Goal: Book appointment/travel/reservation

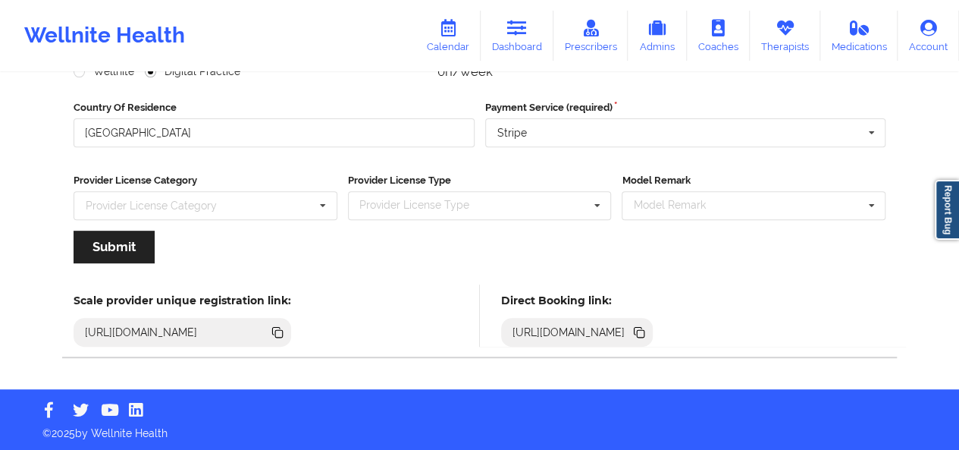
click at [508, 48] on link "Dashboard" at bounding box center [517, 36] width 73 height 50
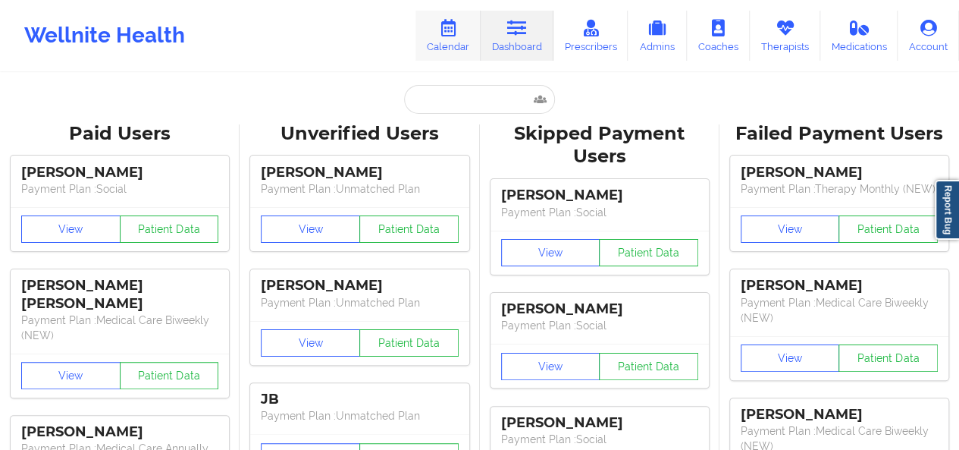
click at [447, 39] on link "Calendar" at bounding box center [447, 36] width 65 height 50
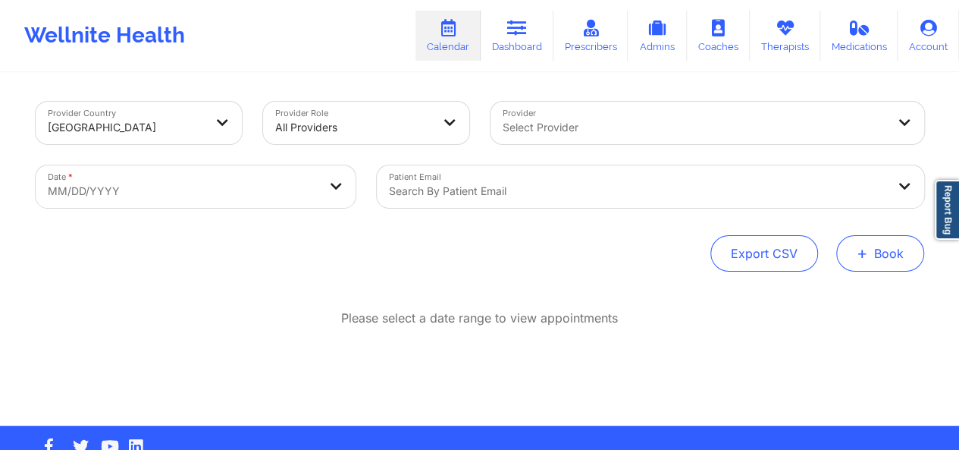
click at [870, 243] on button "+ Book" at bounding box center [880, 253] width 88 height 36
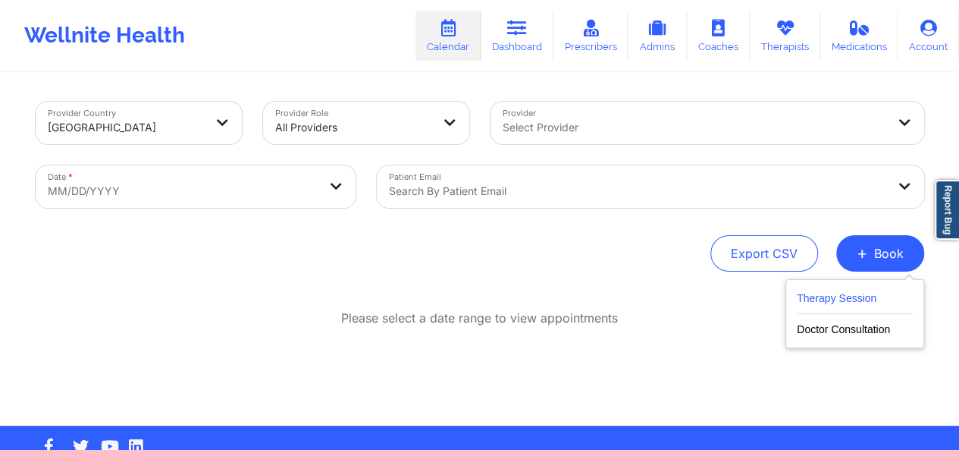
click at [832, 295] on button "Therapy Session" at bounding box center [855, 301] width 116 height 25
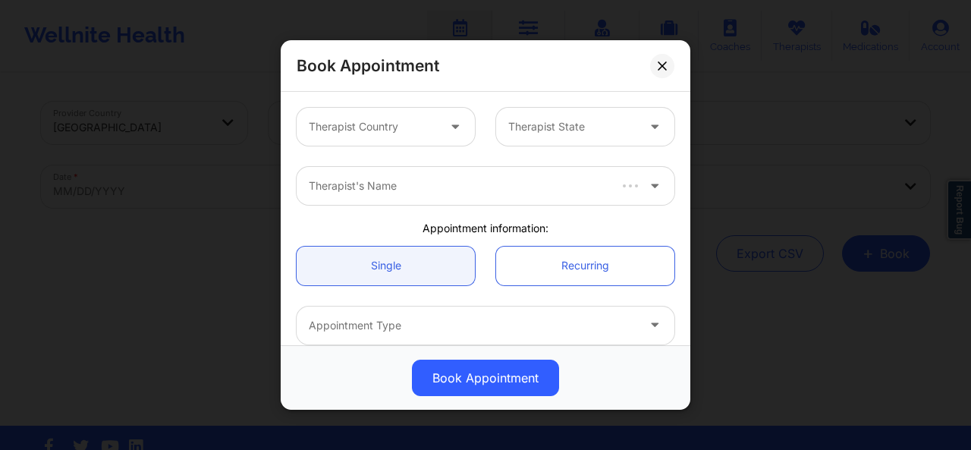
click at [424, 127] on div at bounding box center [373, 127] width 128 height 18
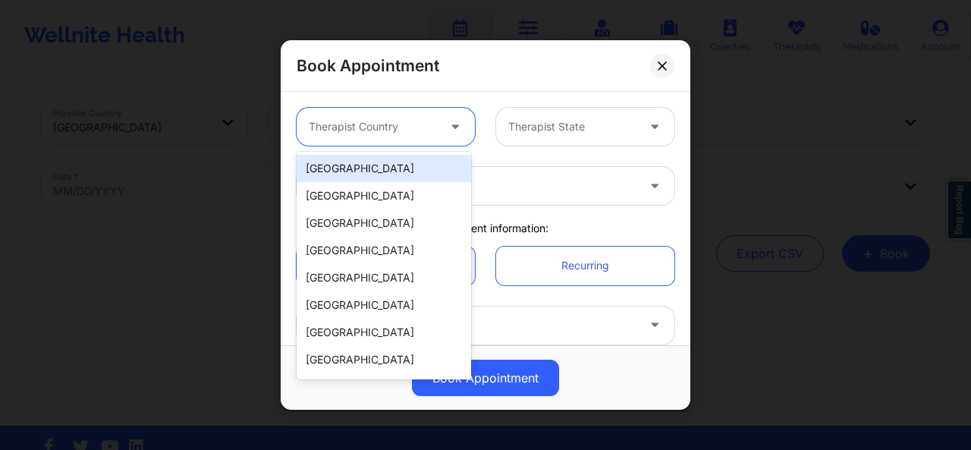
click at [391, 159] on div "[GEOGRAPHIC_DATA]" at bounding box center [383, 168] width 174 height 27
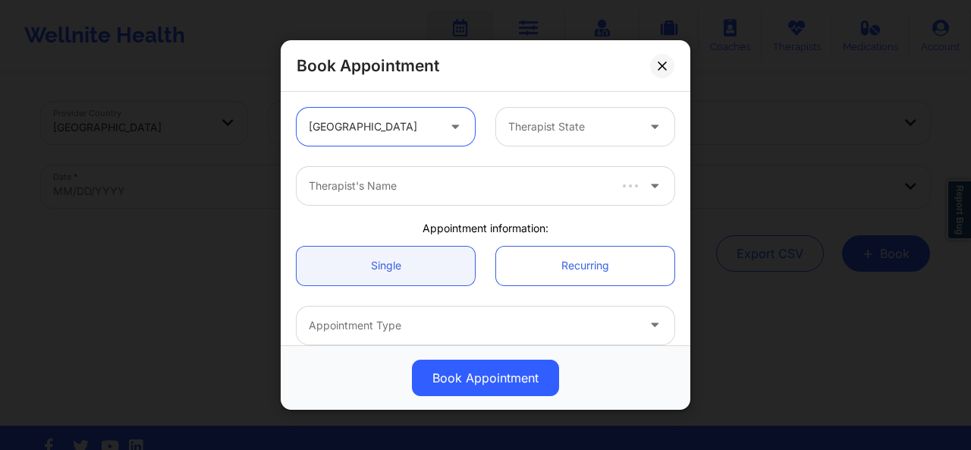
click at [384, 182] on div at bounding box center [457, 186] width 297 height 18
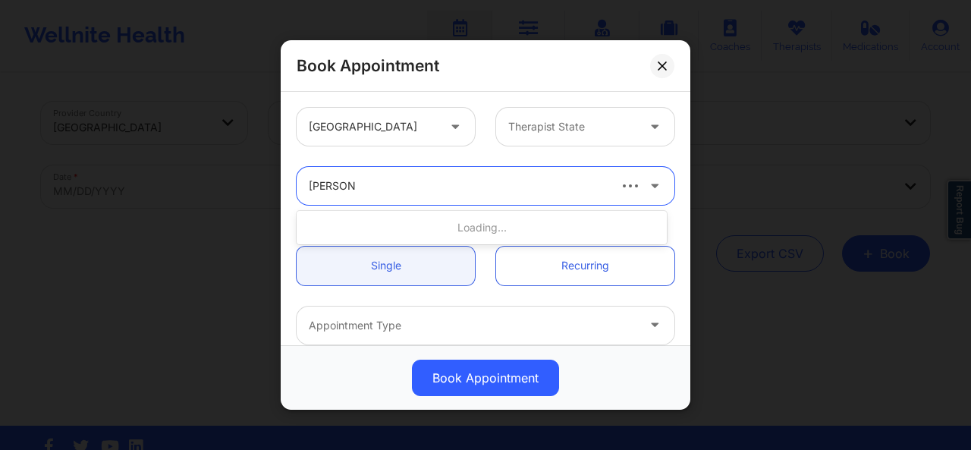
type input "[PERSON_NAME]"
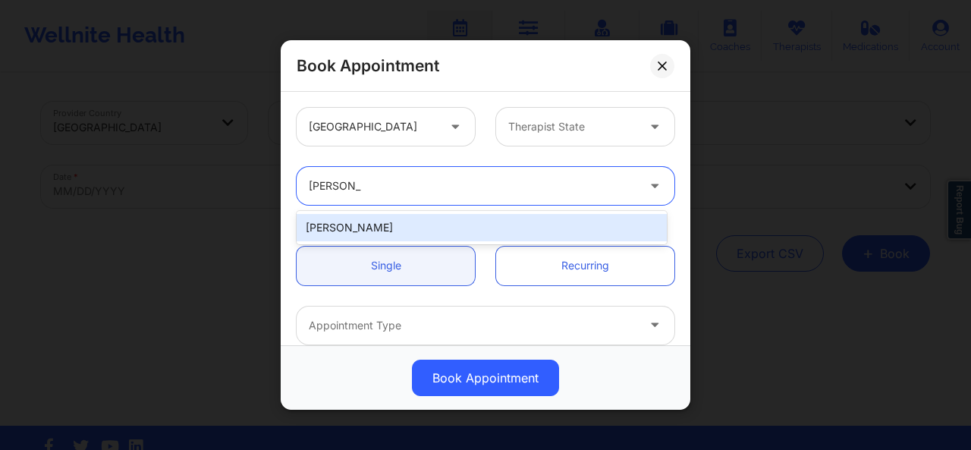
click at [368, 225] on div "[PERSON_NAME]" at bounding box center [481, 227] width 370 height 27
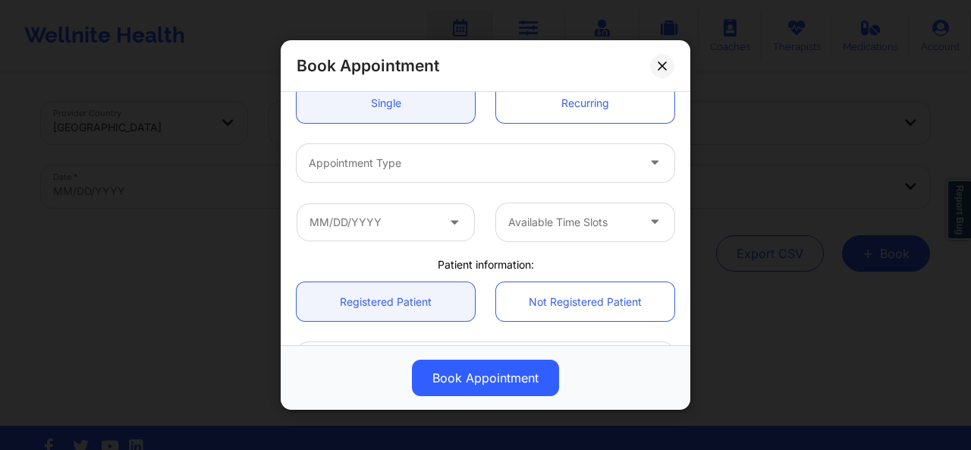
scroll to position [168, 0]
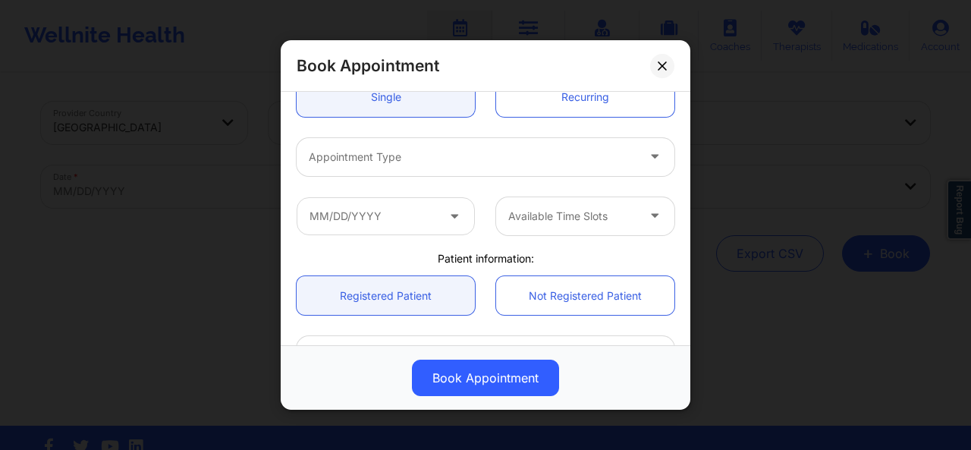
click at [573, 158] on div at bounding box center [473, 157] width 328 height 18
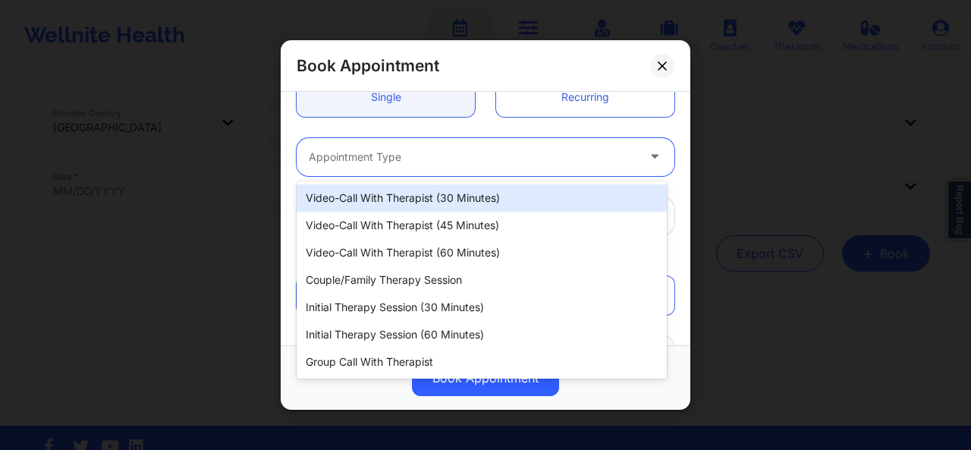
click at [437, 208] on div "Video-Call with Therapist (30 minutes)" at bounding box center [481, 197] width 370 height 27
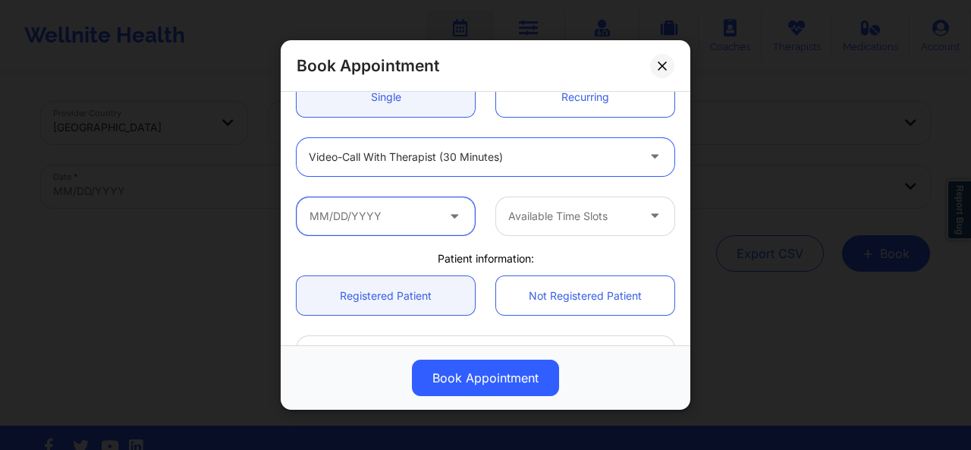
click at [411, 217] on input "text" at bounding box center [385, 215] width 178 height 38
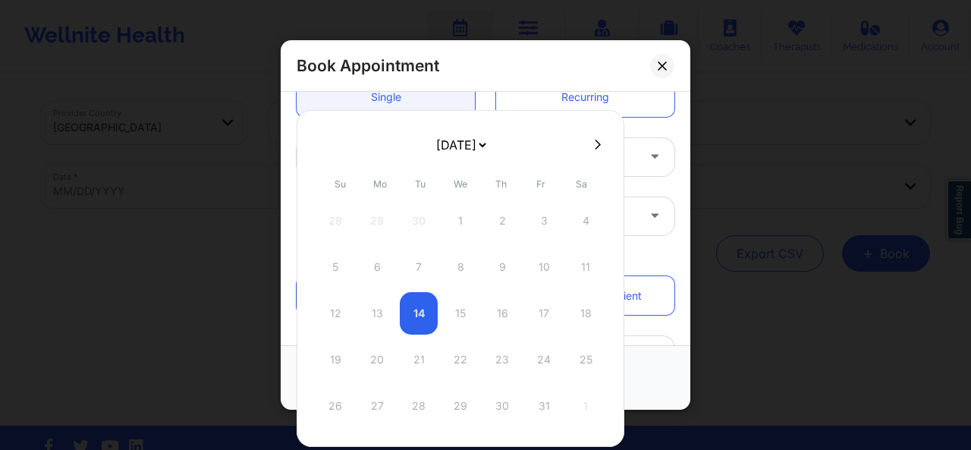
click at [535, 310] on div "12 13 14 15 16 17 18" at bounding box center [460, 313] width 288 height 42
click at [399, 307] on div "12 13 14 15 16 17 18" at bounding box center [460, 313] width 288 height 42
click at [537, 310] on div "12 13 14 15 16 17 18" at bounding box center [460, 313] width 288 height 42
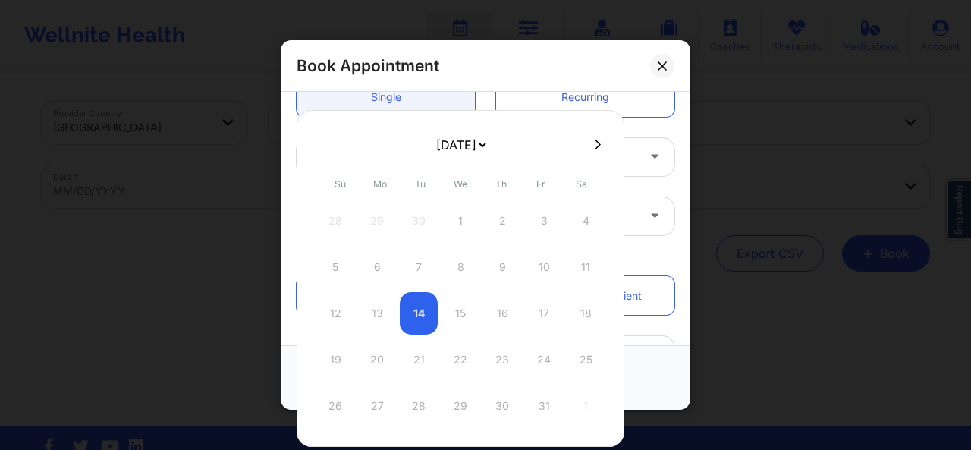
click at [538, 292] on div "12 13 14 15 16 17 18" at bounding box center [460, 313] width 288 height 42
click at [534, 312] on div "12 13 14 15 16 17 18" at bounding box center [460, 313] width 288 height 42
click at [617, 52] on div "Book Appointment" at bounding box center [485, 66] width 409 height 52
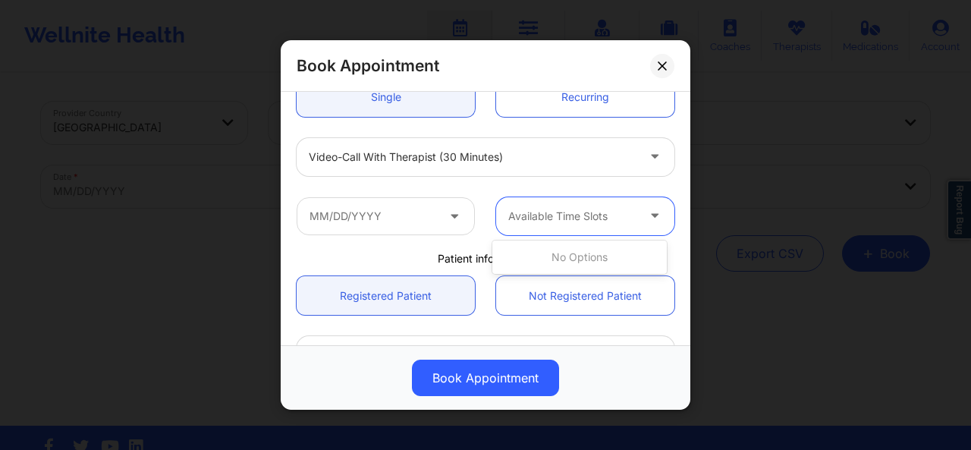
click at [605, 218] on div at bounding box center [572, 216] width 128 height 18
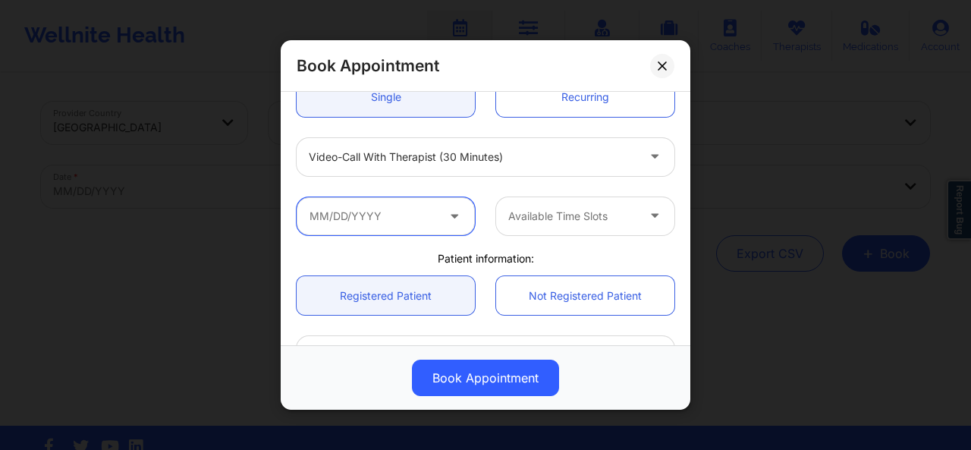
click at [437, 205] on input "text" at bounding box center [385, 215] width 178 height 38
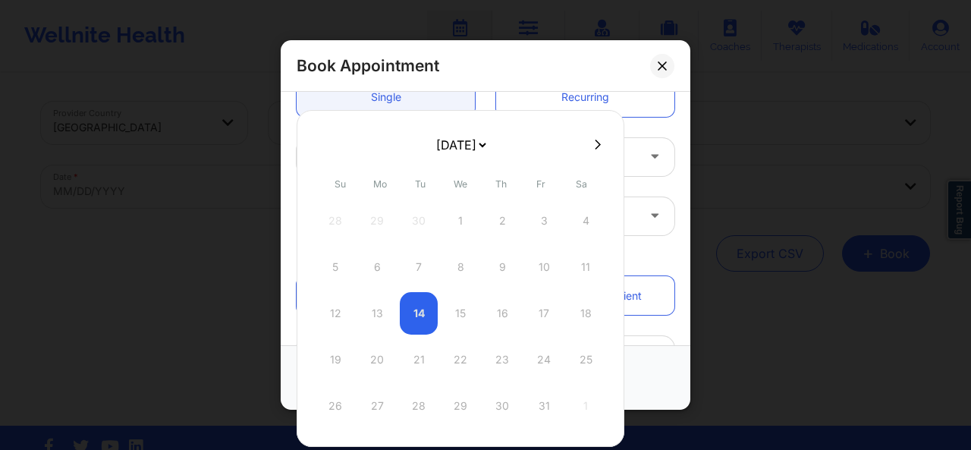
click at [437, 205] on div "28 29 30 1 2 3 4" at bounding box center [460, 220] width 288 height 42
click at [470, 302] on div "12 13 14 15 16 17 18" at bounding box center [460, 313] width 288 height 42
click at [628, 125] on div "Single Recurring" at bounding box center [485, 97] width 399 height 60
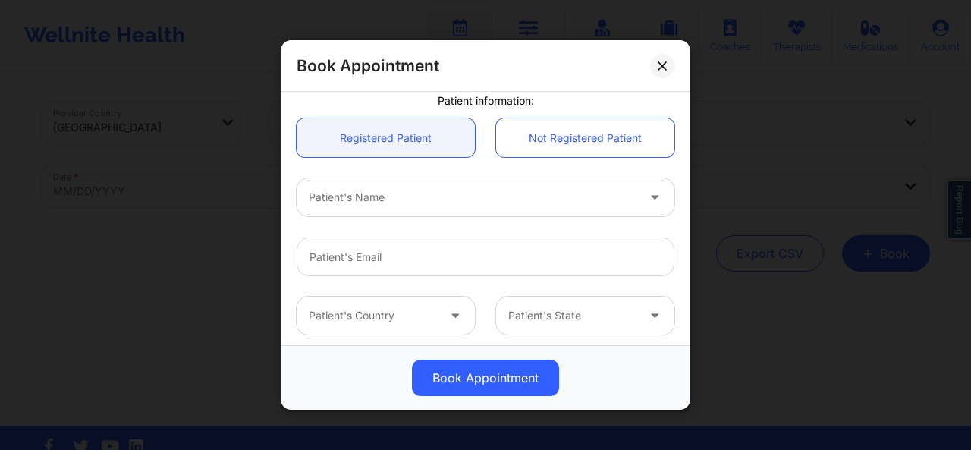
scroll to position [334, 0]
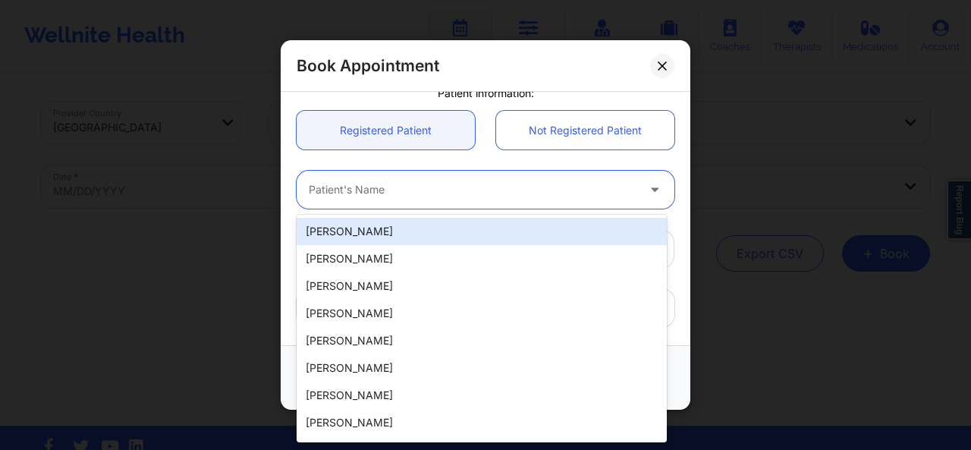
click at [557, 189] on div at bounding box center [473, 189] width 328 height 18
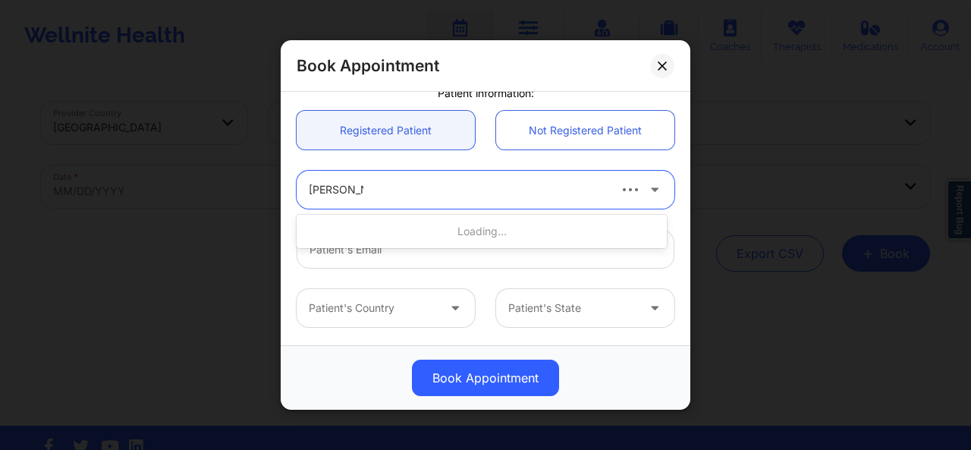
type input "[PERSON_NAME]"
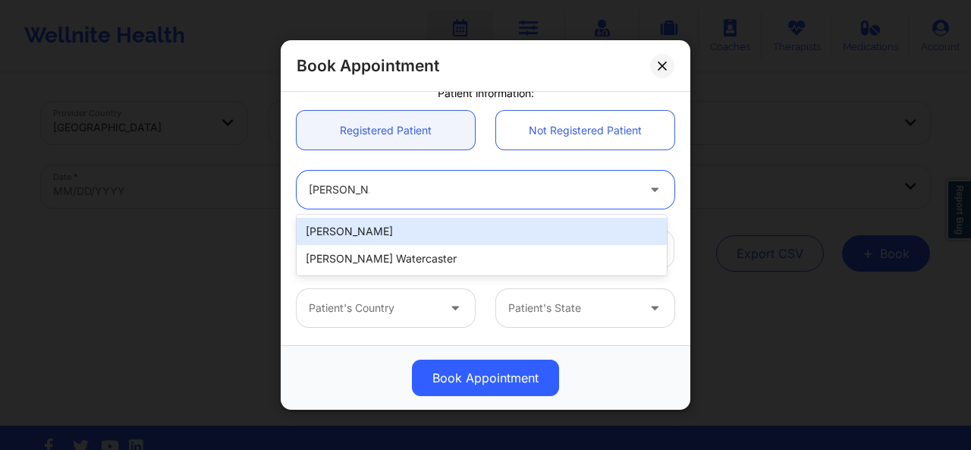
click at [414, 230] on div "[PERSON_NAME]" at bounding box center [481, 231] width 370 height 27
type input "[EMAIL_ADDRESS][DOMAIN_NAME]"
type input "[PHONE_NUMBER]"
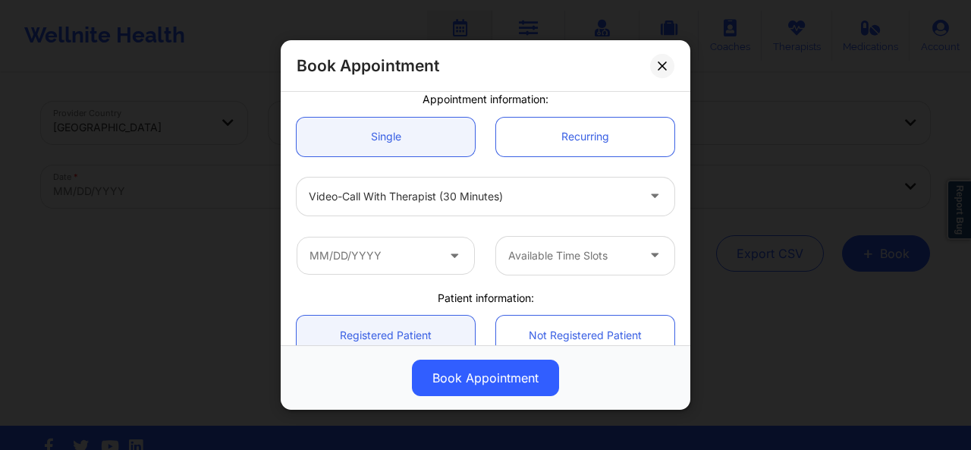
scroll to position [111, 0]
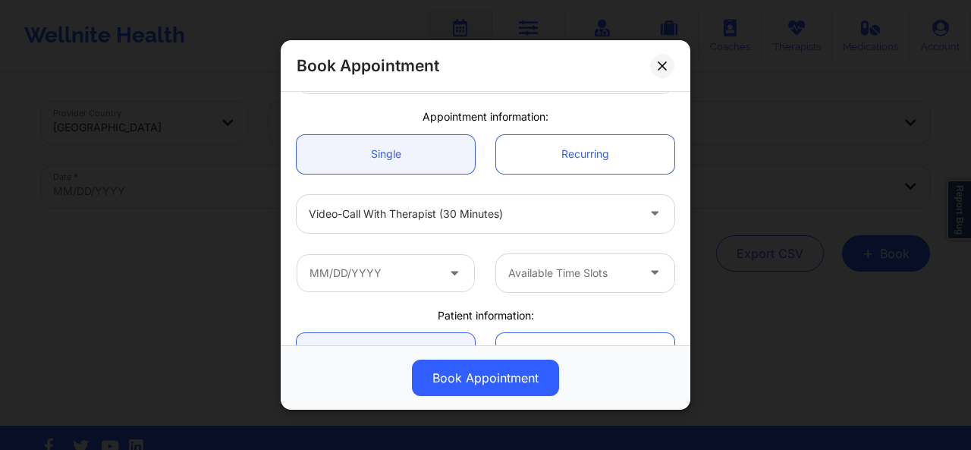
click at [565, 259] on div "Available Time Slots" at bounding box center [567, 272] width 142 height 38
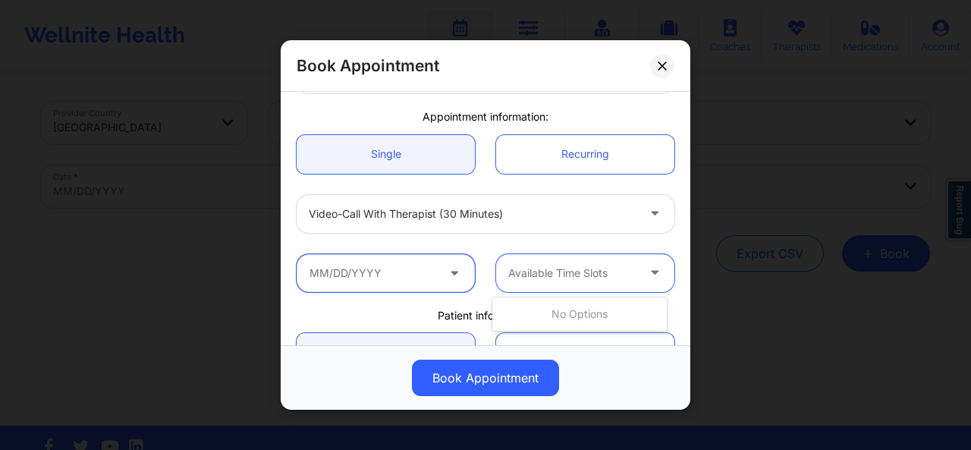
click at [438, 289] on input "text" at bounding box center [385, 272] width 178 height 38
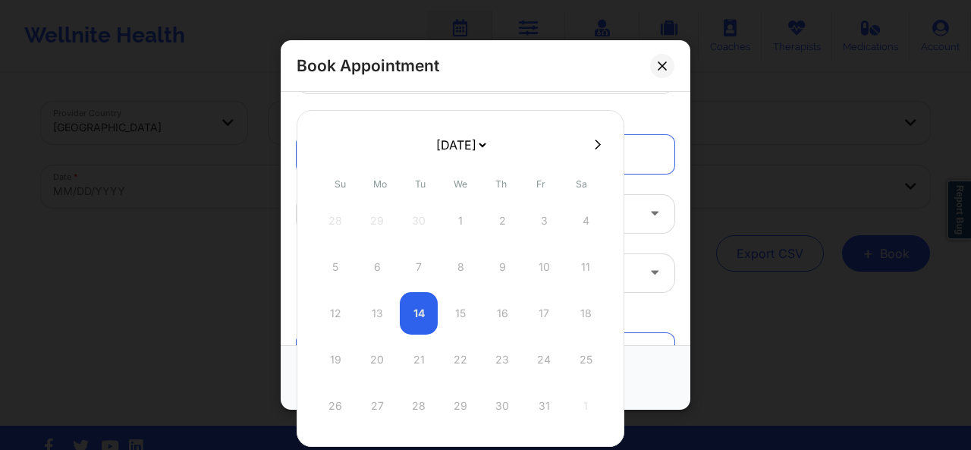
click at [461, 329] on div "12 13 14 15 16 17 18" at bounding box center [460, 313] width 288 height 42
click at [459, 325] on div "12 13 14 15 16 17 18" at bounding box center [460, 313] width 288 height 42
click at [630, 92] on div "United States Therapist State [PERSON_NAME] Appointment information: Single Rec…" at bounding box center [485, 218] width 409 height 253
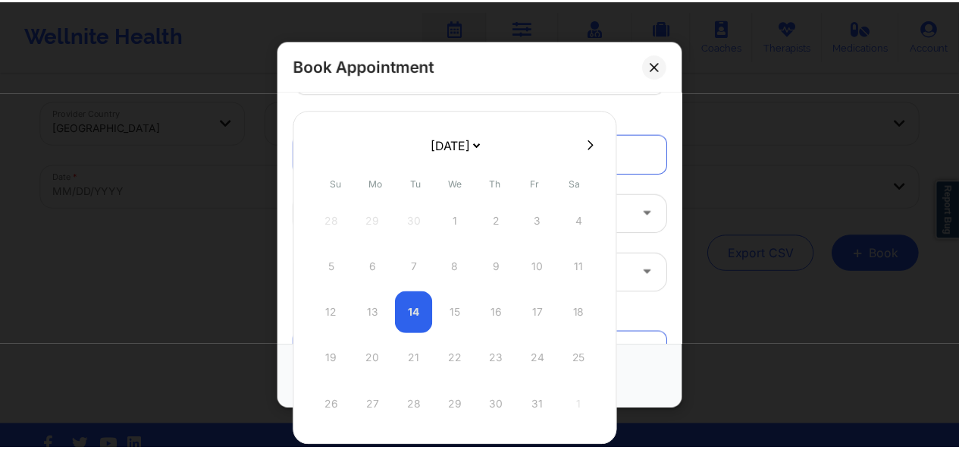
scroll to position [0, 0]
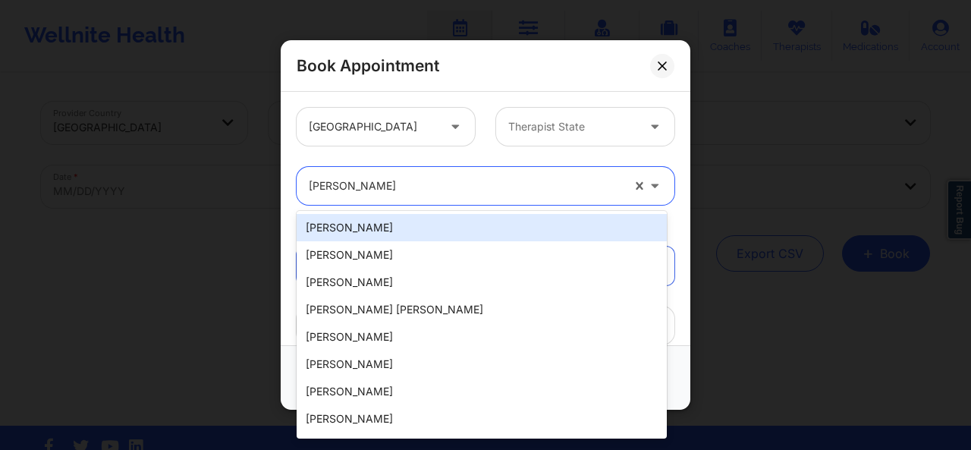
click at [675, 215] on div "United States Therapist State 20 results available. Use Up and Down to choose o…" at bounding box center [485, 413] width 399 height 633
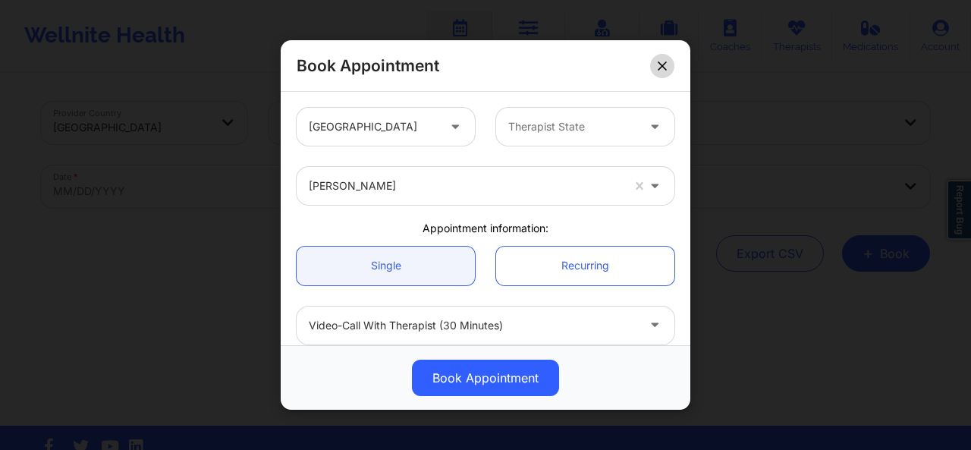
click at [662, 69] on icon at bounding box center [661, 65] width 9 height 9
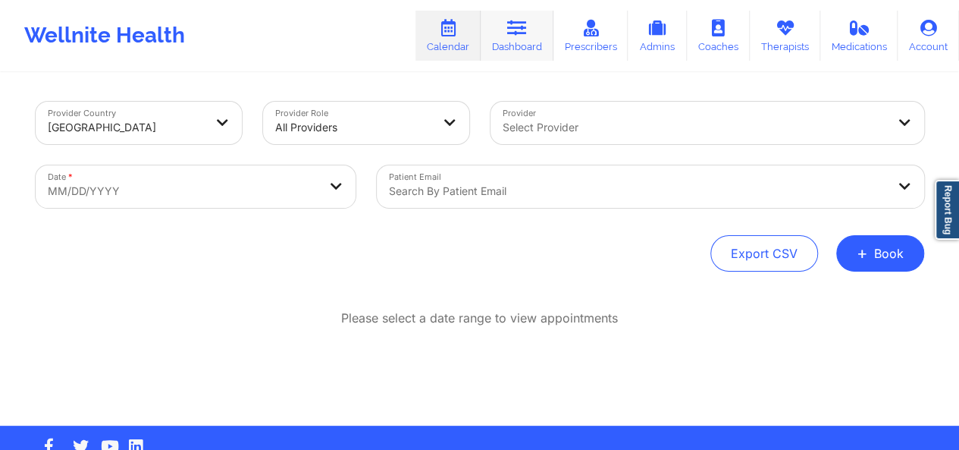
click at [521, 43] on link "Dashboard" at bounding box center [517, 36] width 73 height 50
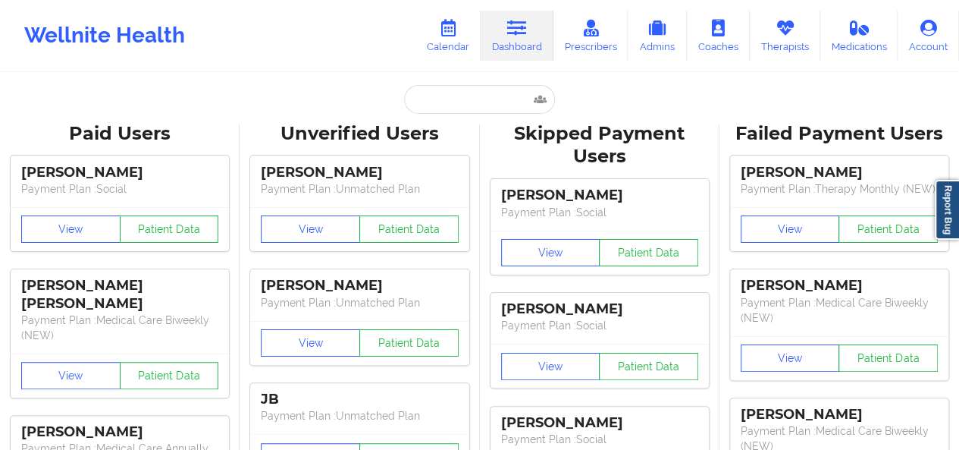
click at [472, 101] on input "text" at bounding box center [479, 99] width 150 height 29
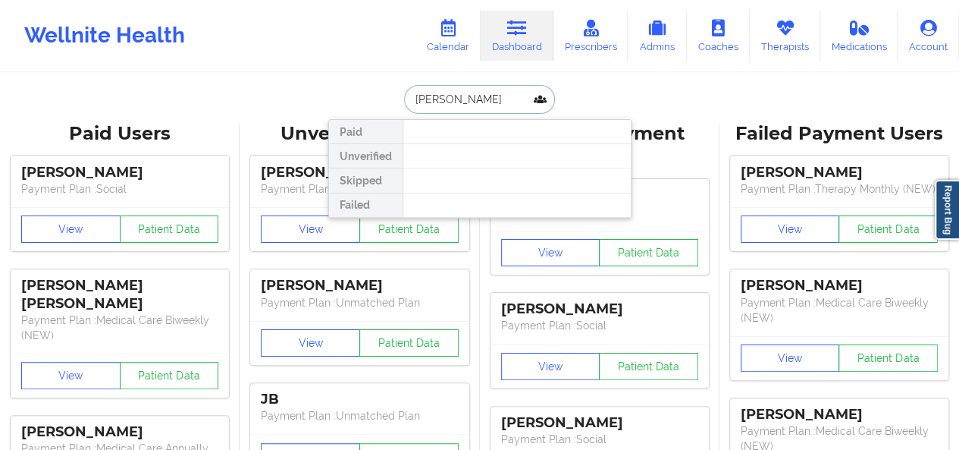
type input "[PERSON_NAME]"
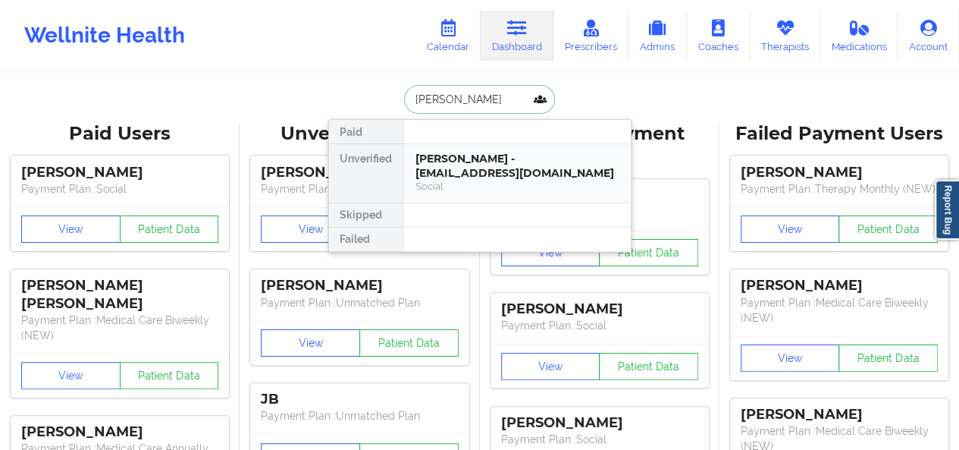
click at [482, 169] on div "[PERSON_NAME] - [EMAIL_ADDRESS][DOMAIN_NAME]" at bounding box center [516, 166] width 203 height 28
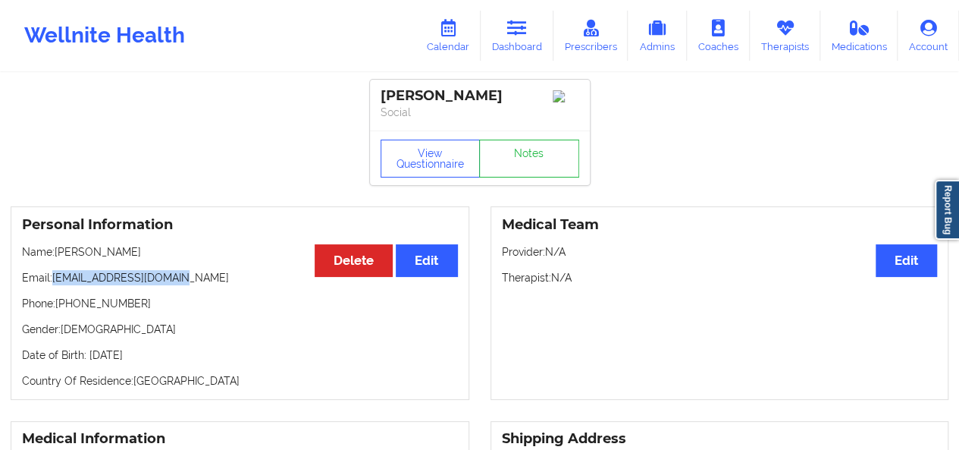
drag, startPoint x: 176, startPoint y: 278, endPoint x: 53, endPoint y: 281, distance: 122.9
click at [53, 281] on p "Email: [EMAIL_ADDRESS][DOMAIN_NAME]" at bounding box center [240, 277] width 436 height 15
copy p "[EMAIL_ADDRESS][DOMAIN_NAME]"
